Goal: Task Accomplishment & Management: Use online tool/utility

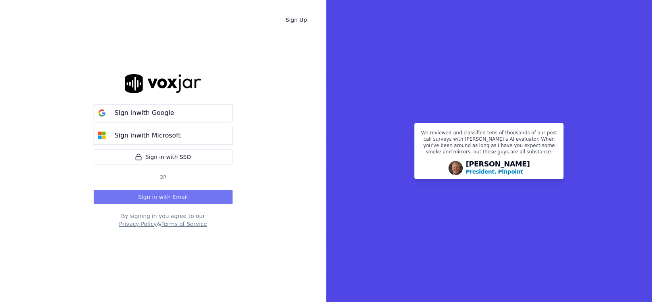
click at [168, 197] on button "Sign in with Email" at bounding box center [163, 197] width 139 height 14
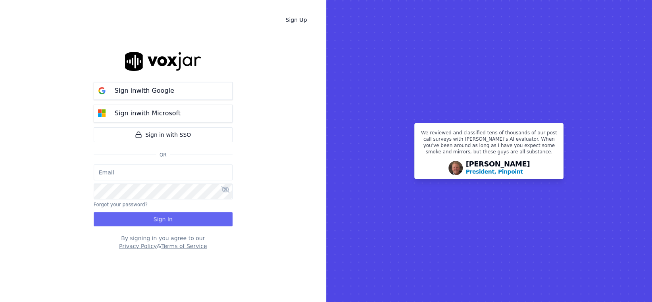
type input "lutzc@newlindisability.com"
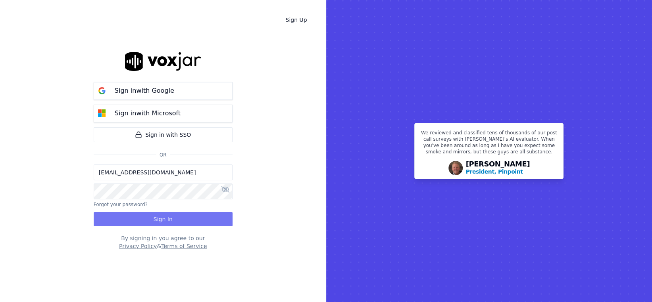
click at [159, 217] on button "Sign In" at bounding box center [163, 219] width 139 height 14
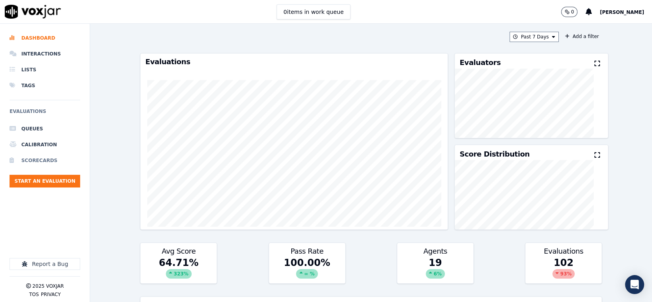
click at [42, 161] on li "Scorecards" at bounding box center [45, 161] width 71 height 16
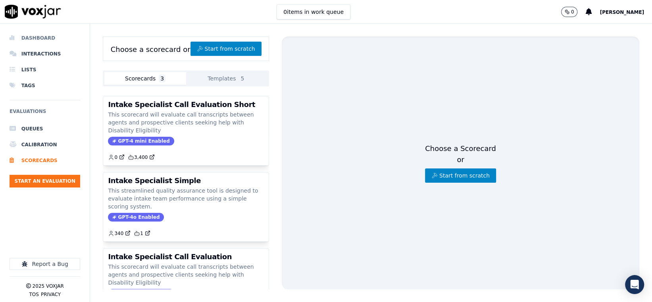
click at [33, 38] on li "Dashboard" at bounding box center [45, 38] width 71 height 16
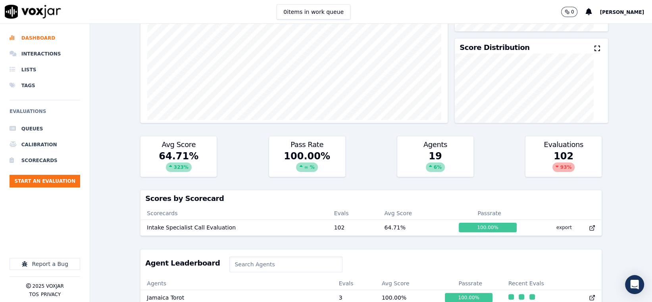
scroll to position [119, 0]
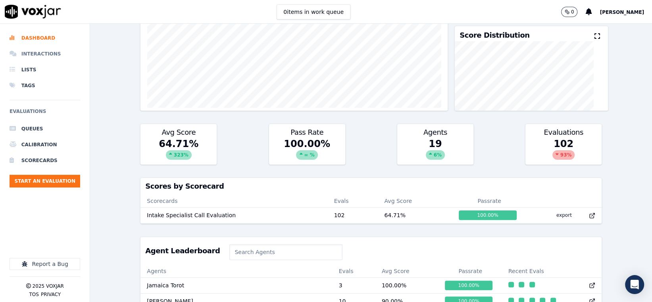
click at [35, 57] on li "Interactions" at bounding box center [45, 54] width 71 height 16
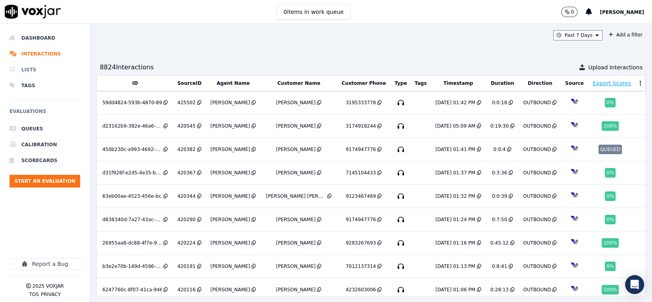
click at [27, 70] on li "Lists" at bounding box center [45, 70] width 71 height 16
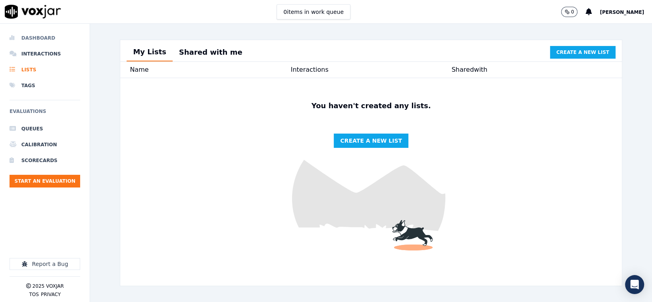
click at [29, 38] on li "Dashboard" at bounding box center [45, 38] width 71 height 16
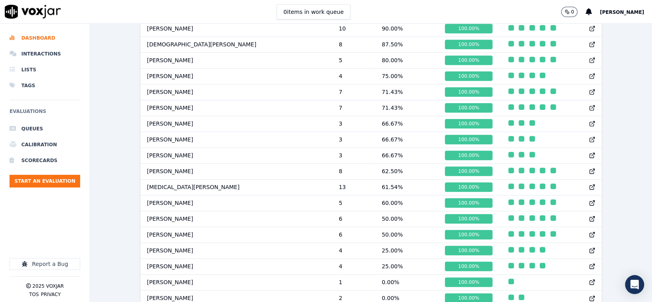
scroll to position [397, 0]
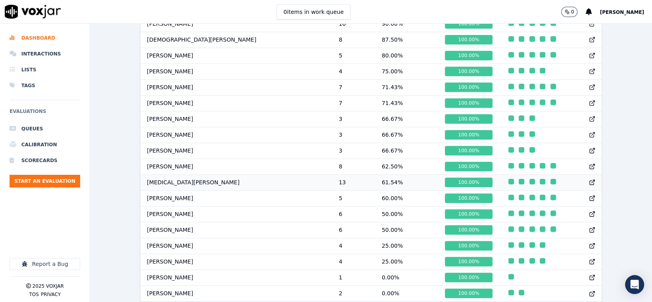
click at [179, 186] on td "[MEDICAL_DATA][PERSON_NAME]" at bounding box center [236, 182] width 192 height 16
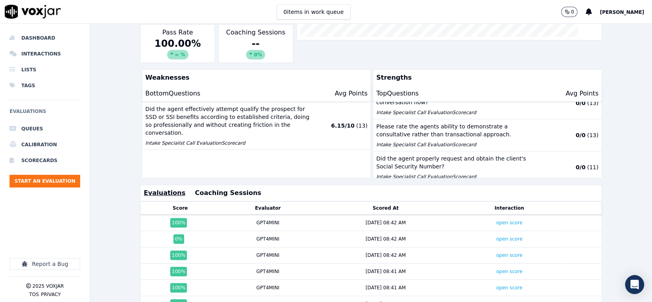
scroll to position [26, 0]
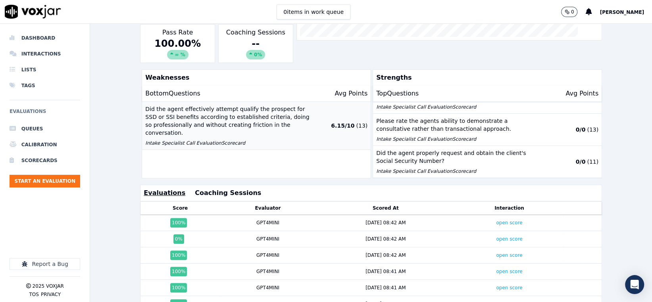
click at [193, 108] on p "Did the agent effectively attempt qualify the prospect for SSD or SSI benefits …" at bounding box center [228, 121] width 167 height 32
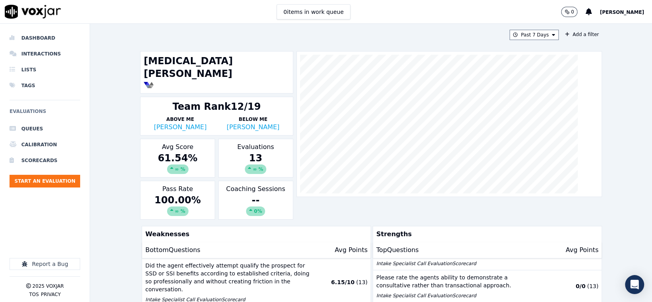
scroll to position [0, 0]
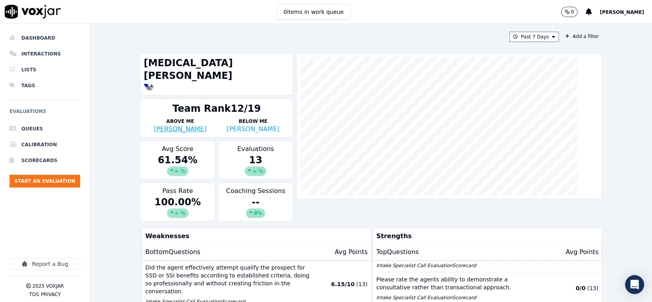
click at [181, 125] on link "[PERSON_NAME]" at bounding box center [180, 129] width 53 height 8
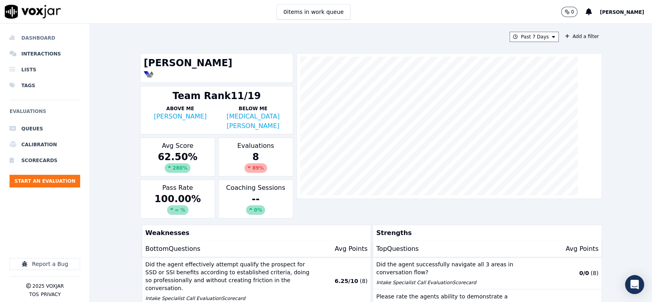
click at [37, 38] on li "Dashboard" at bounding box center [45, 38] width 71 height 16
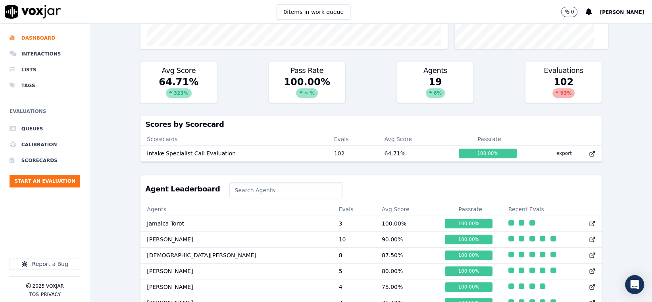
scroll to position [238, 0]
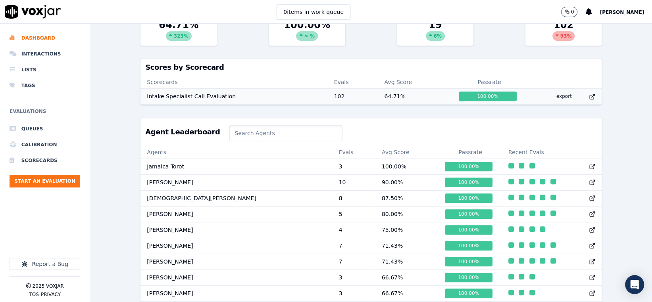
click at [588, 95] on icon at bounding box center [591, 97] width 6 height 6
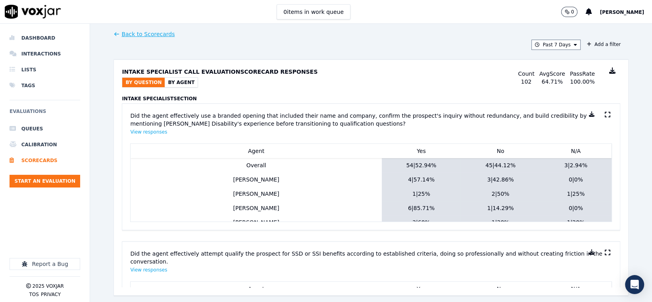
click at [180, 82] on button "By Agent" at bounding box center [181, 83] width 33 height 10
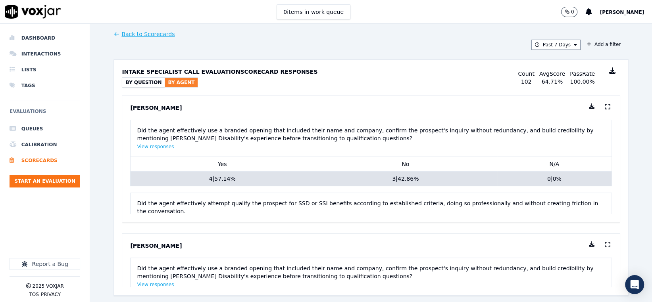
click at [147, 82] on button "By Question" at bounding box center [143, 83] width 42 height 10
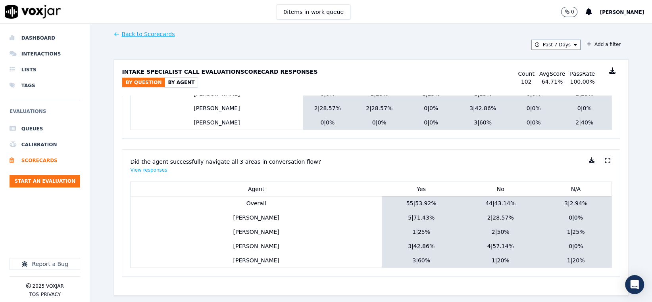
scroll to position [1083, 0]
click at [144, 32] on link "Back to Scorecards" at bounding box center [143, 34] width 61 height 8
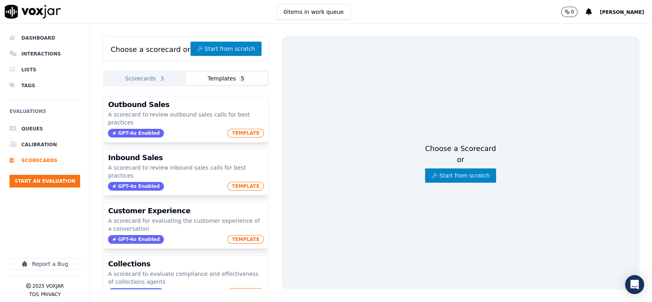
click at [220, 80] on button "Templates 5" at bounding box center [226, 78] width 81 height 13
